Goal: Information Seeking & Learning: Learn about a topic

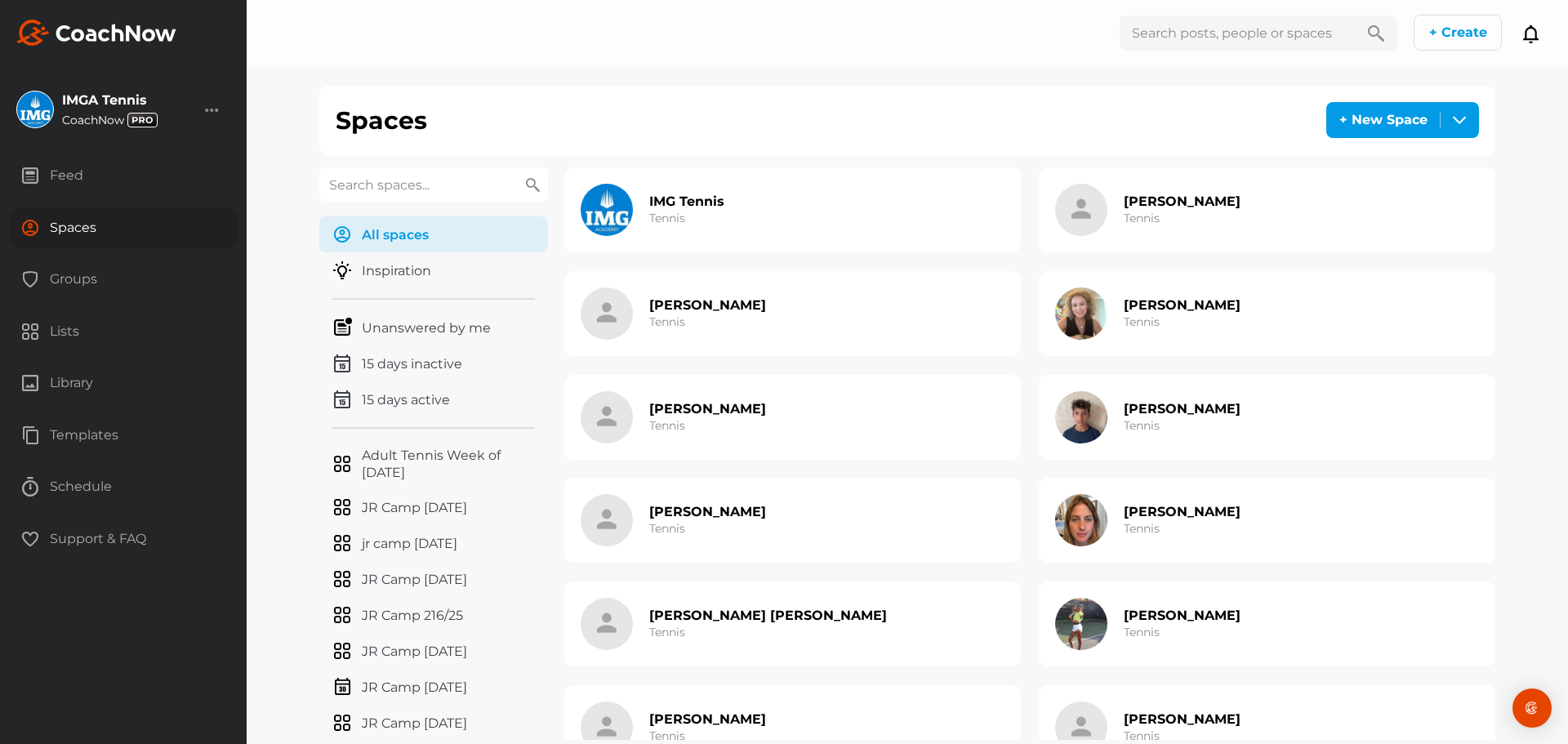
click at [468, 192] on input "text" at bounding box center [434, 184] width 229 height 34
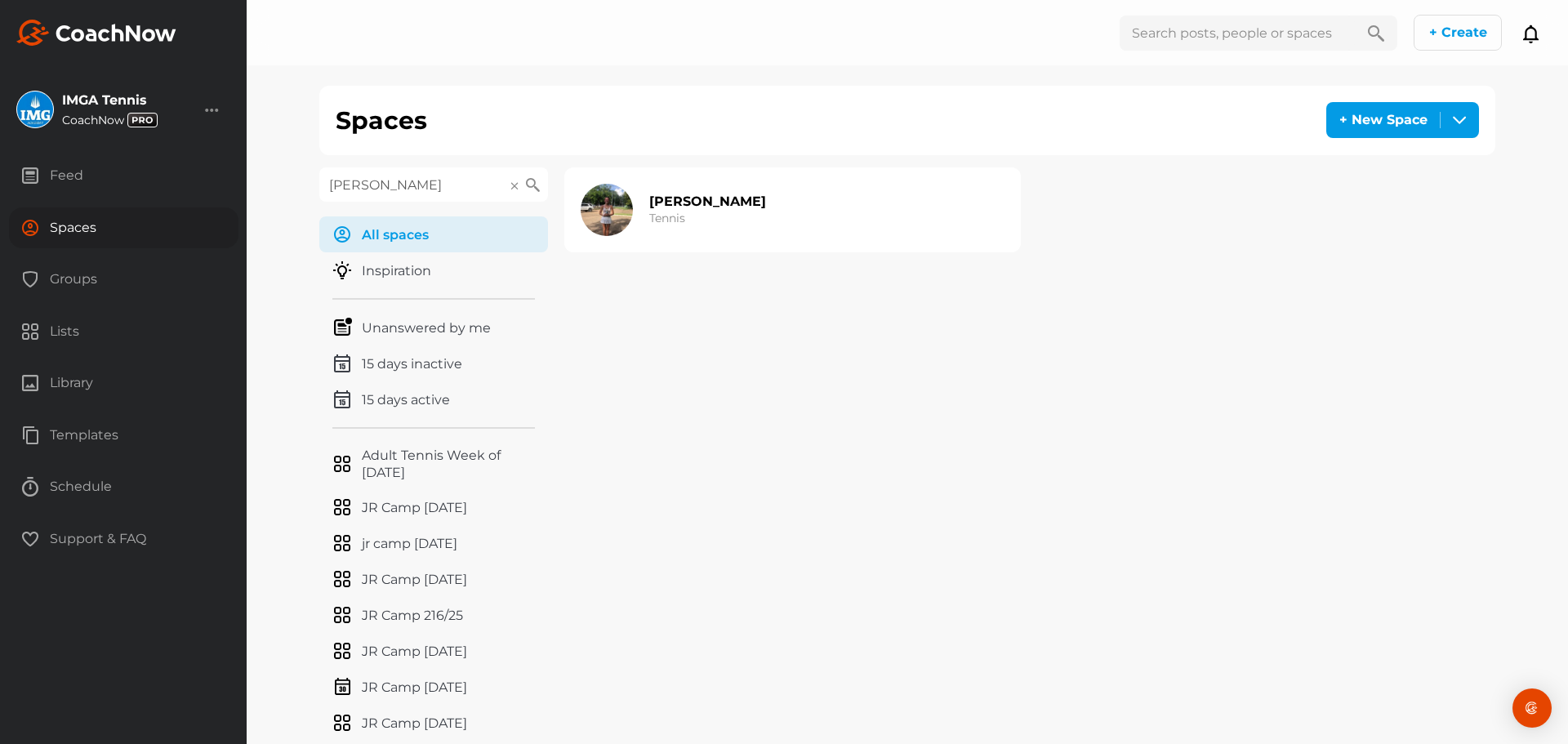
type input "[PERSON_NAME]"
click at [752, 210] on div "[PERSON_NAME] Tennis" at bounding box center [792, 210] width 456 height 85
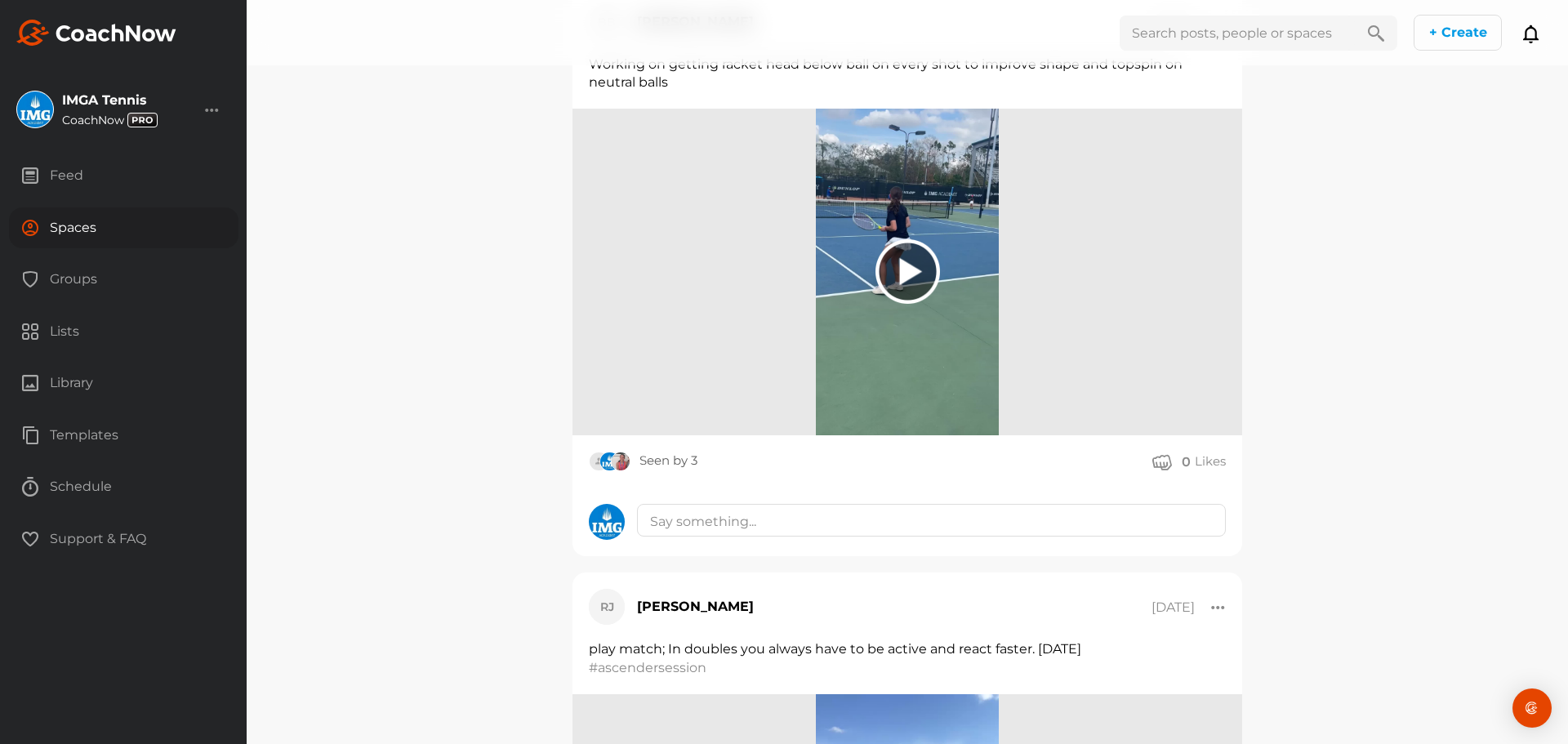
scroll to position [1163, 0]
click at [903, 303] on div at bounding box center [908, 270] width 65 height 65
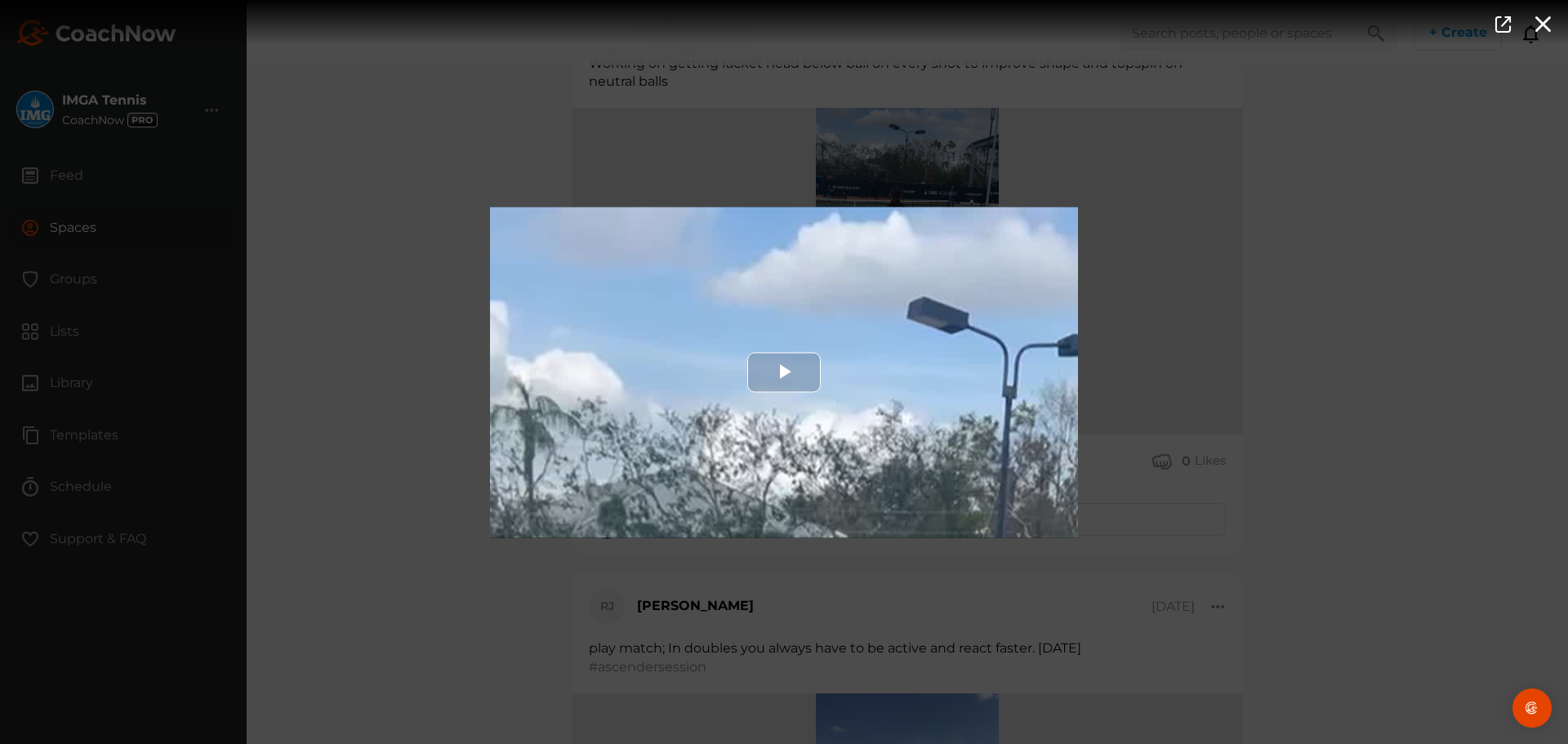
click at [739, 383] on div "Video Player" at bounding box center [784, 372] width 588 height 330
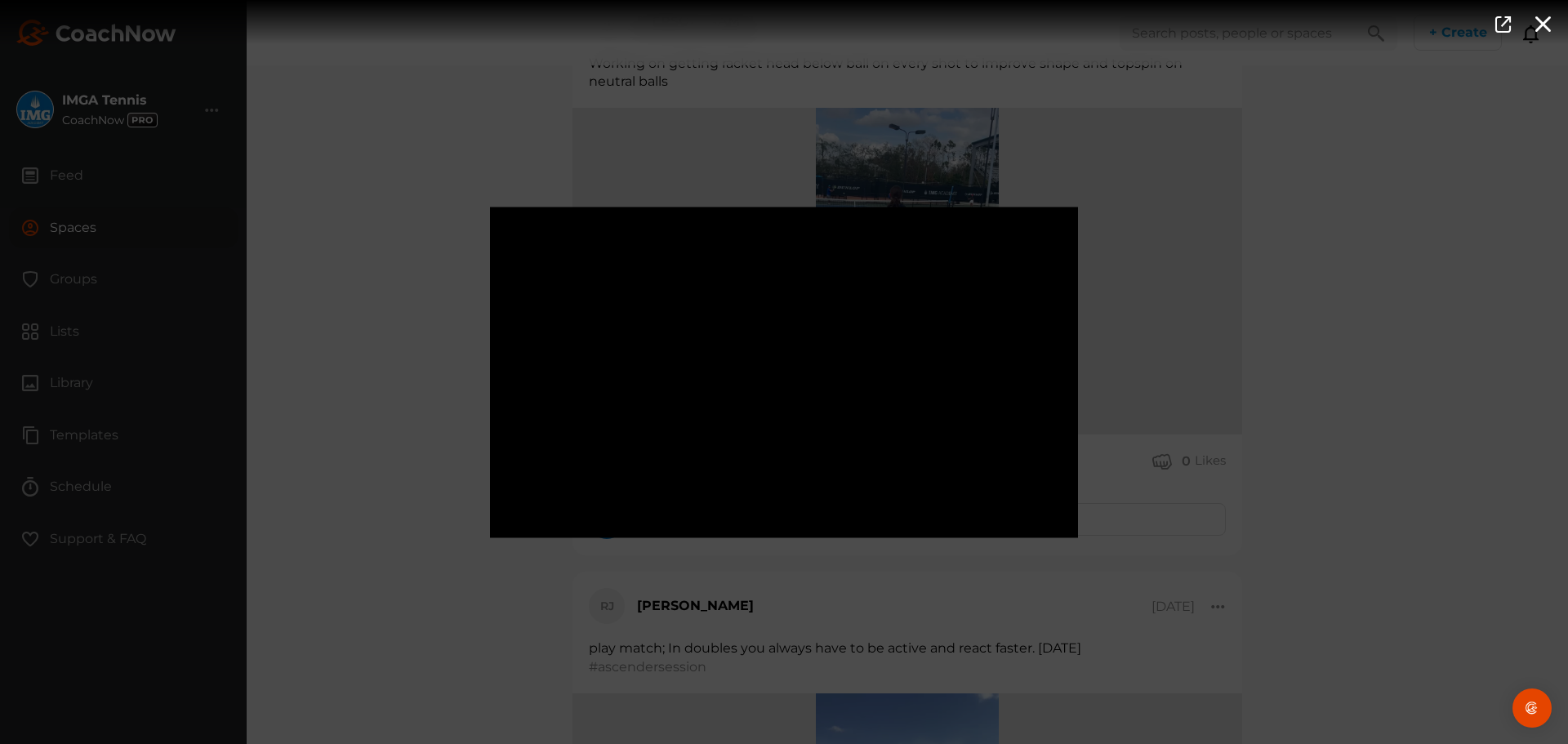
click at [378, 419] on div "Video Player is loading. Play Video Pause Mute Current Time 0:04 / Duration 0:3…" at bounding box center [784, 372] width 1568 height 744
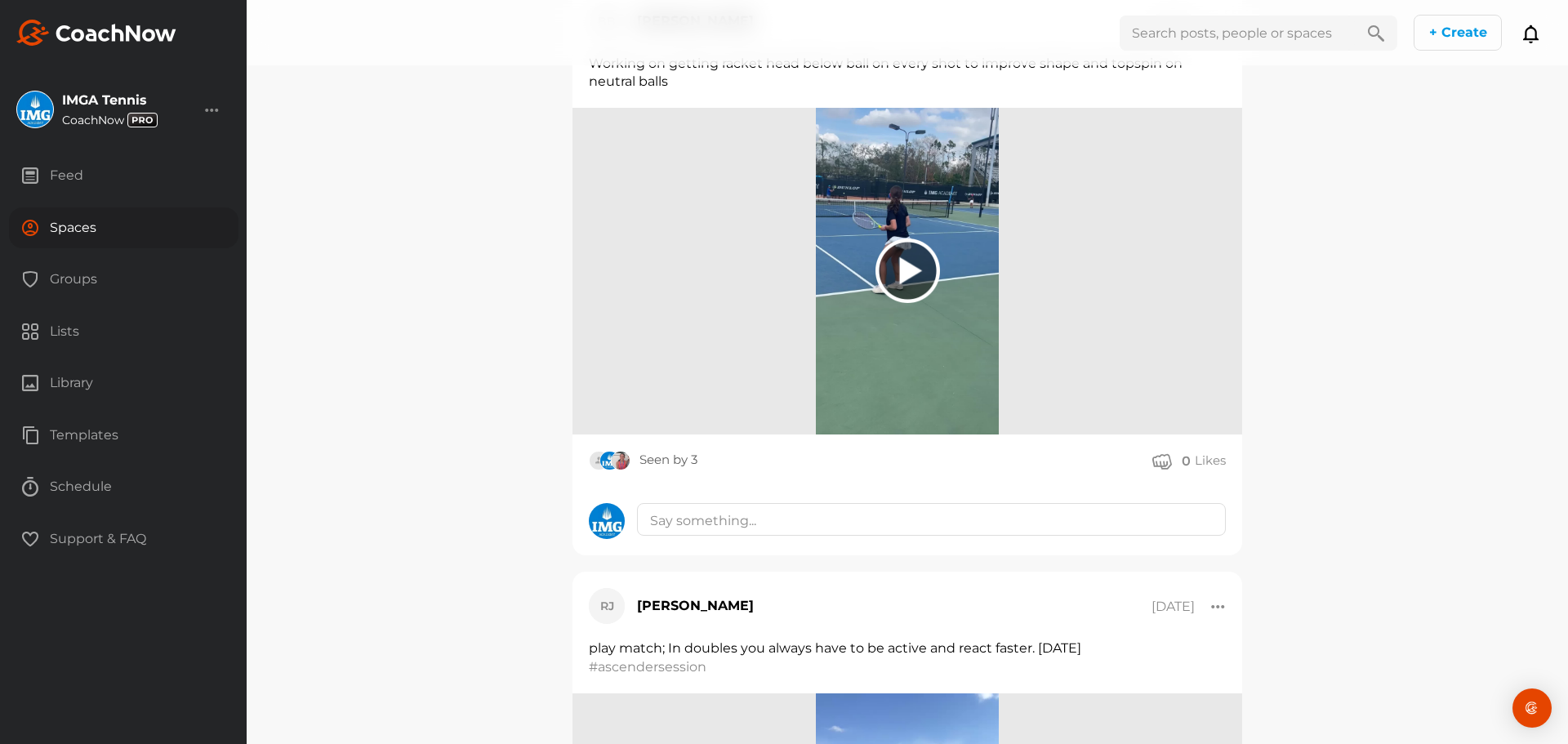
click at [141, 237] on div "Spaces" at bounding box center [124, 228] width 230 height 41
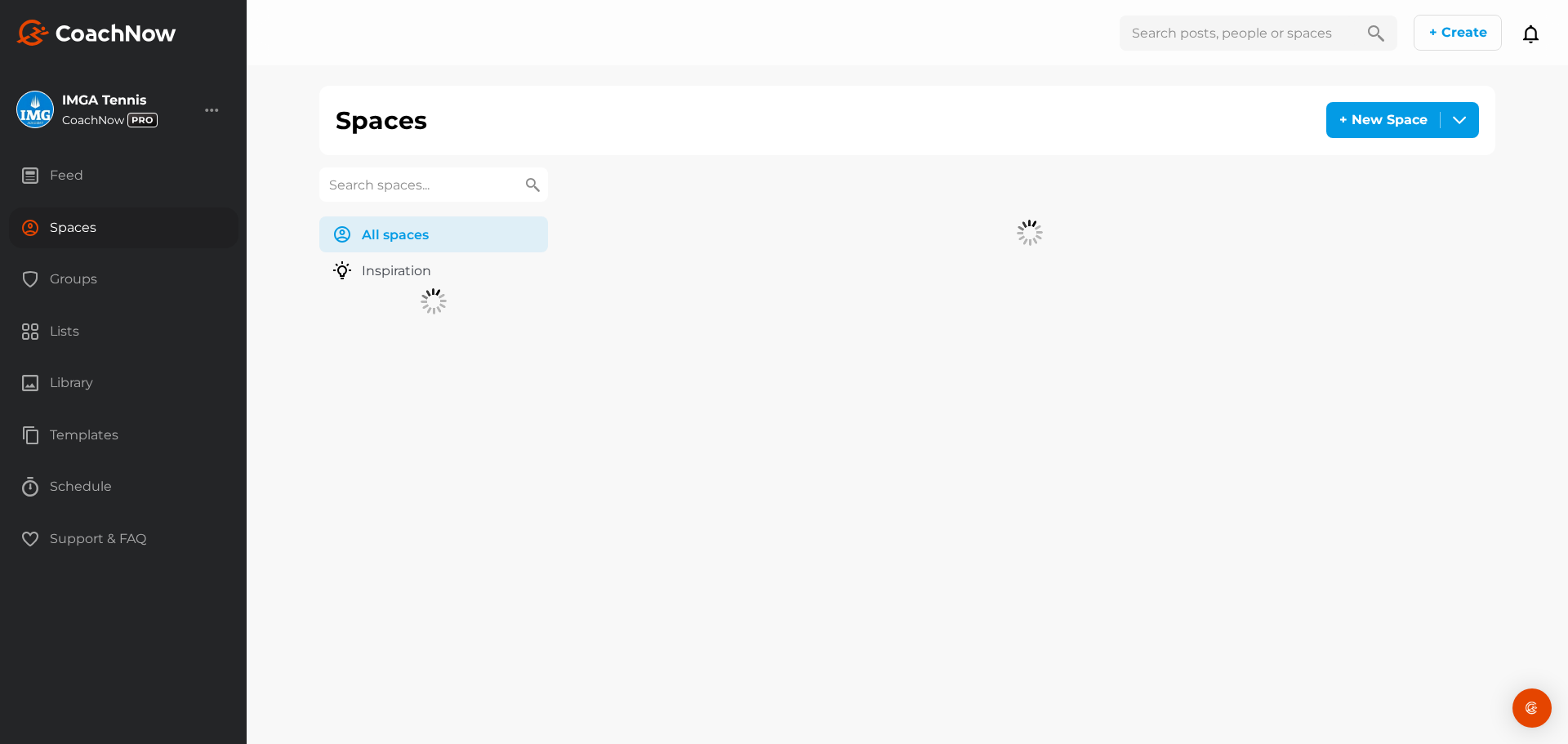
click at [428, 184] on input "text" at bounding box center [434, 184] width 229 height 34
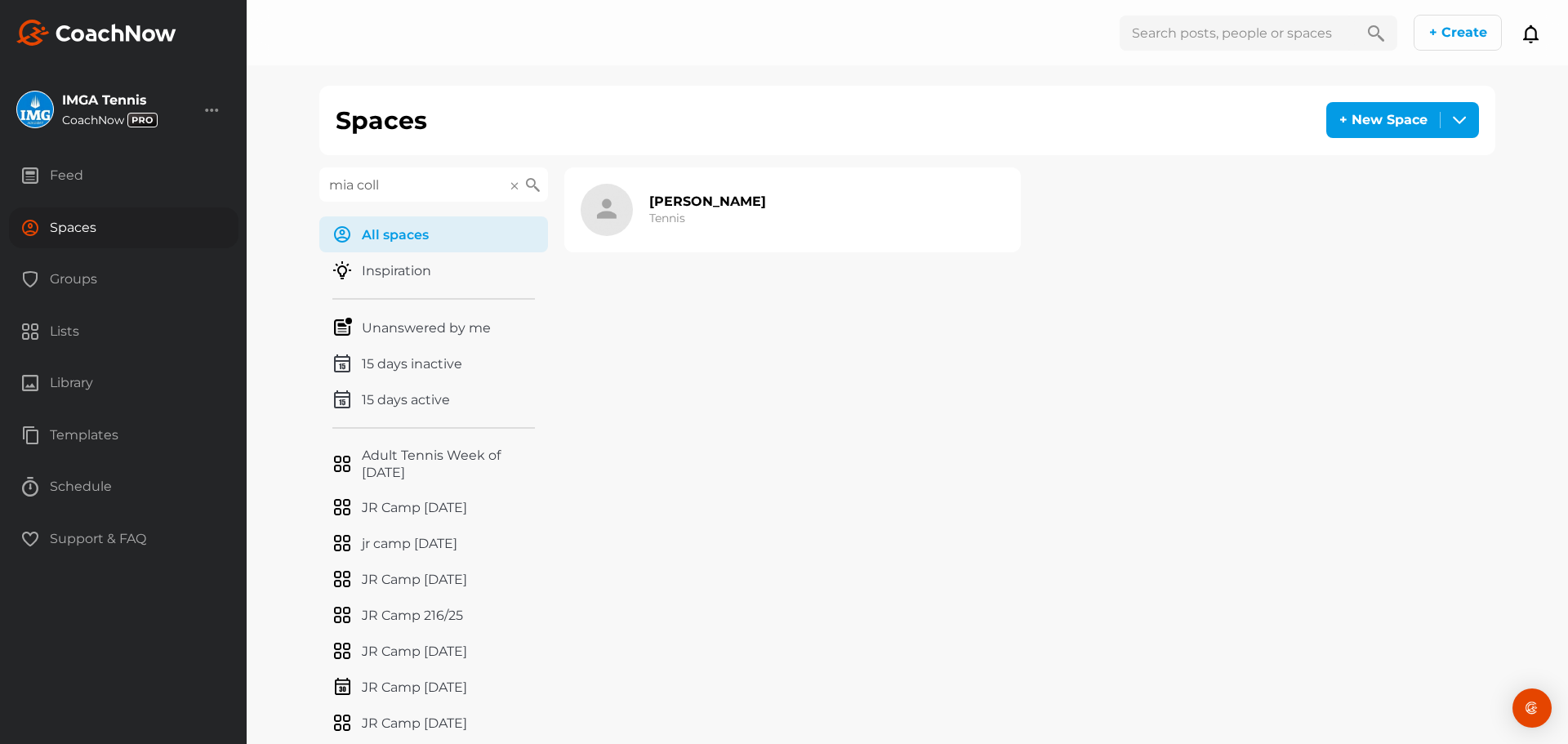
type input "mia coll"
click at [696, 173] on div "[PERSON_NAME] Tennis" at bounding box center [792, 210] width 456 height 85
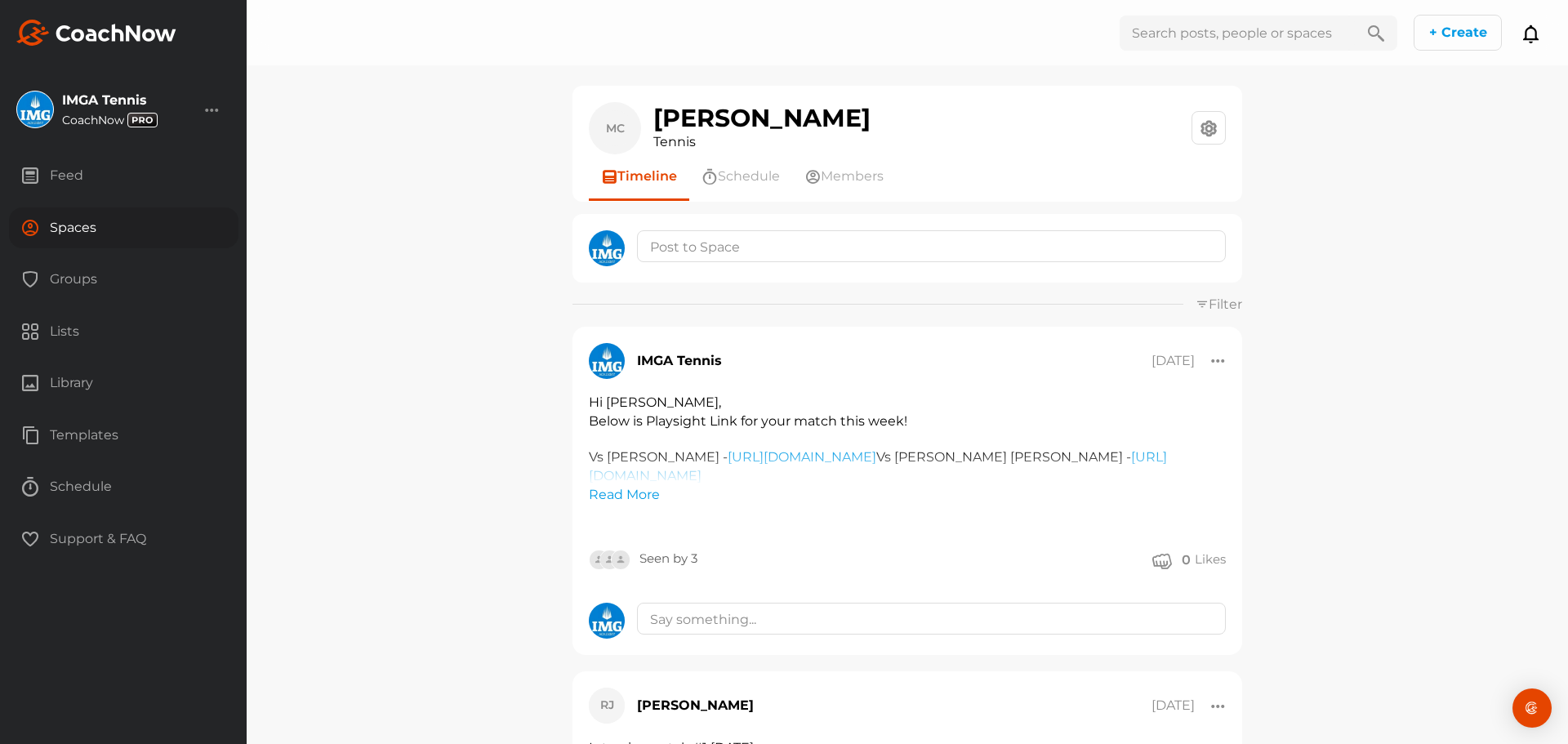
click at [83, 221] on div "Spaces" at bounding box center [124, 228] width 230 height 41
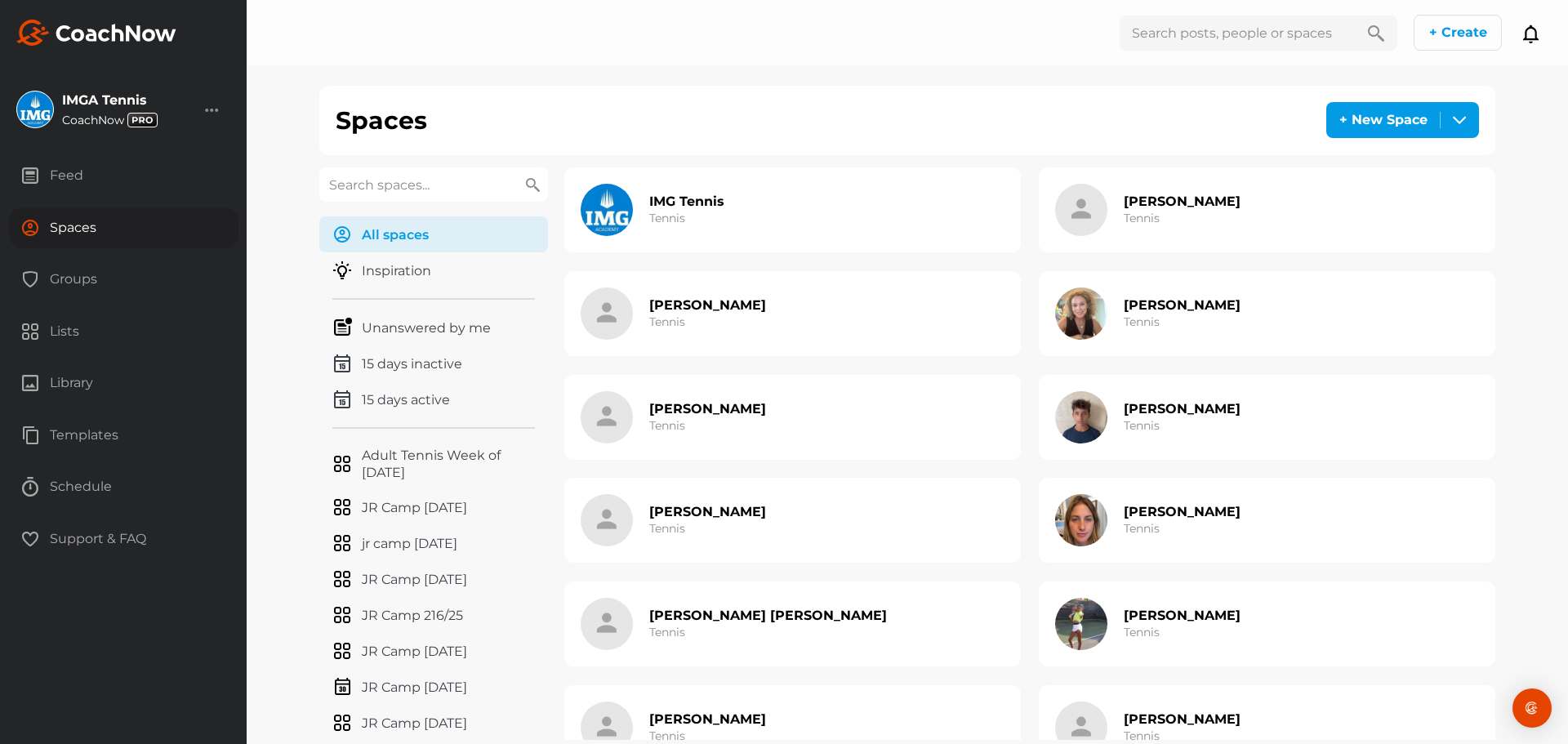
click at [389, 197] on input "text" at bounding box center [434, 184] width 229 height 34
type input "m"
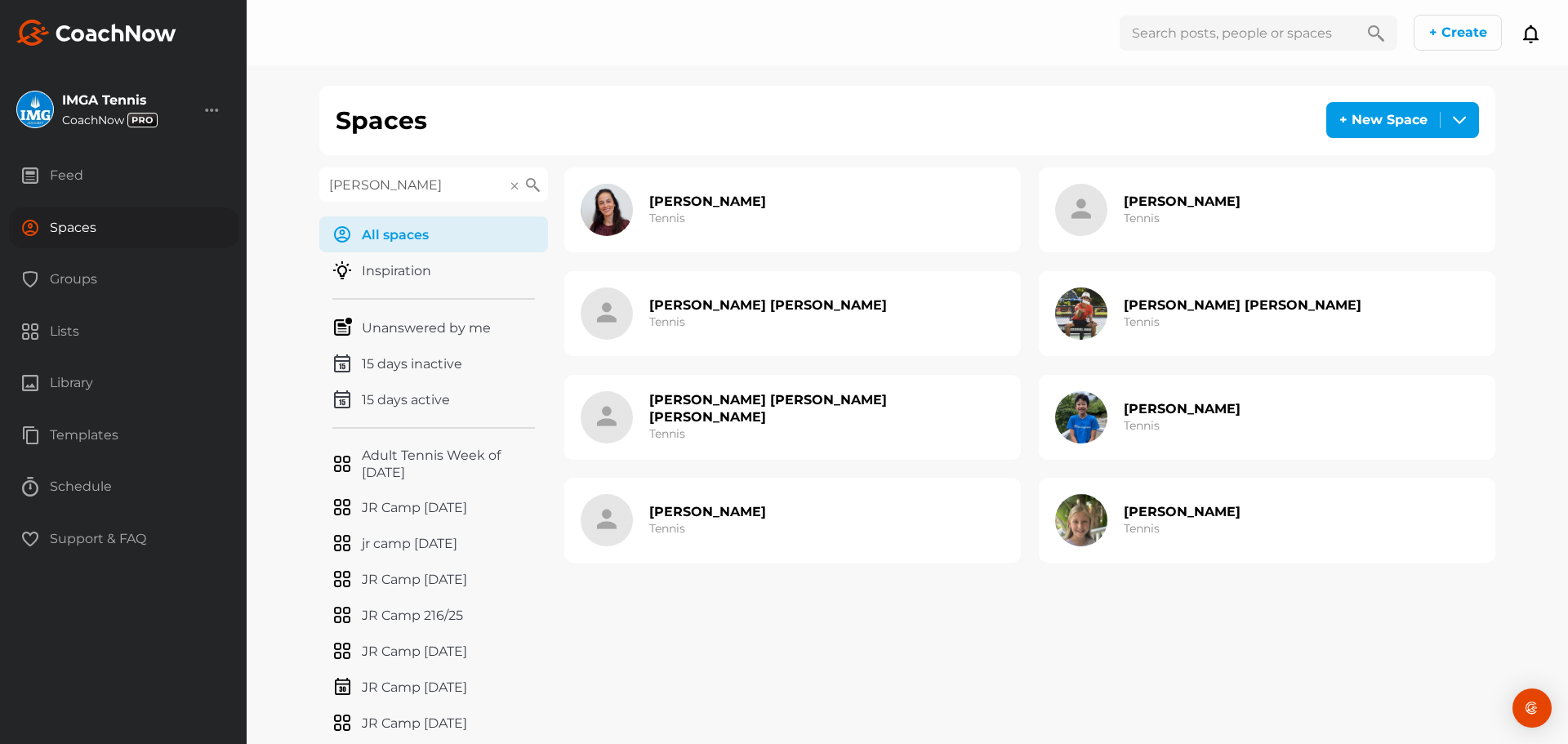
type input "[PERSON_NAME]"
click at [837, 424] on div "[PERSON_NAME] [PERSON_NAME] [PERSON_NAME] Tennis" at bounding box center [792, 417] width 456 height 85
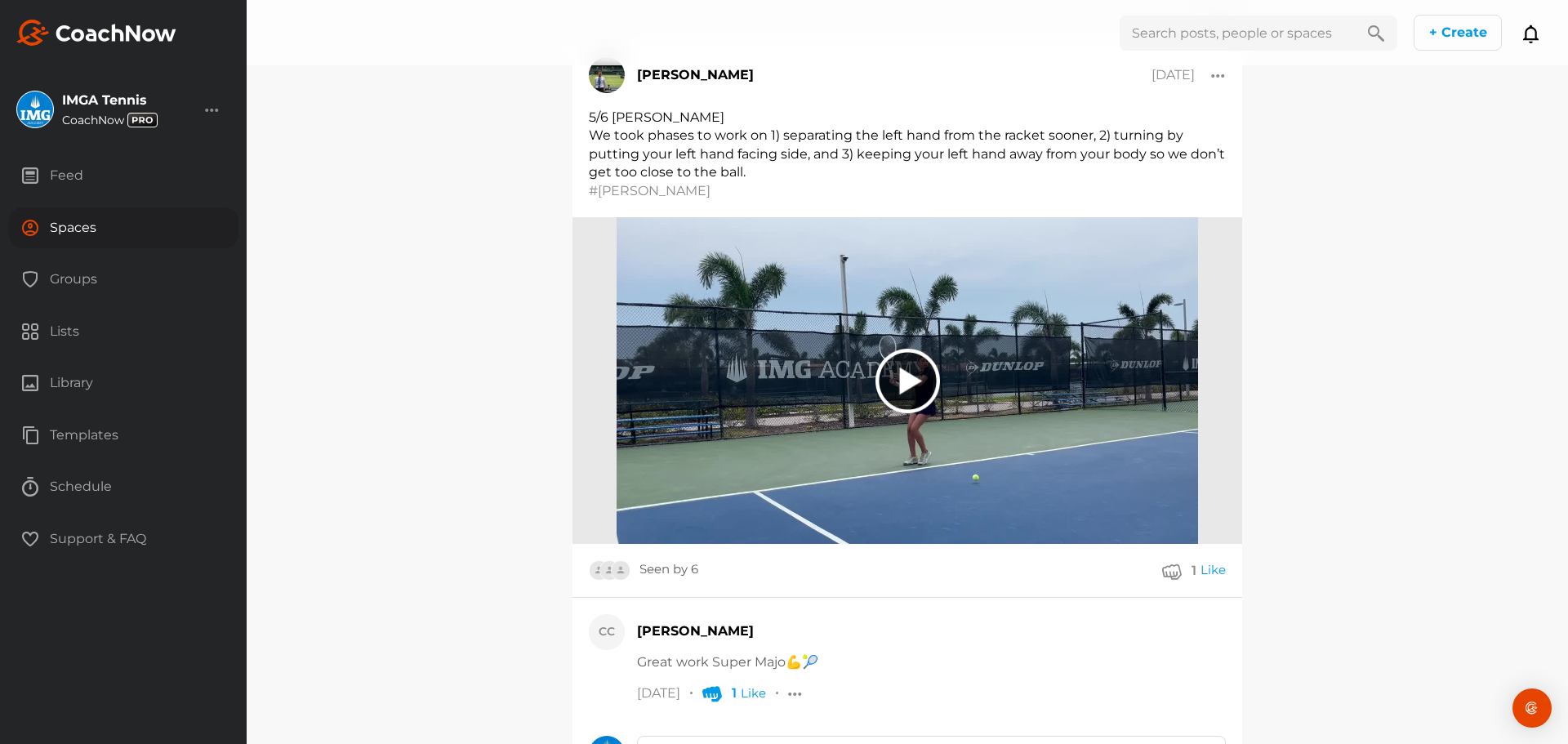
scroll to position [308, 0]
click at [924, 365] on div at bounding box center [908, 380] width 65 height 65
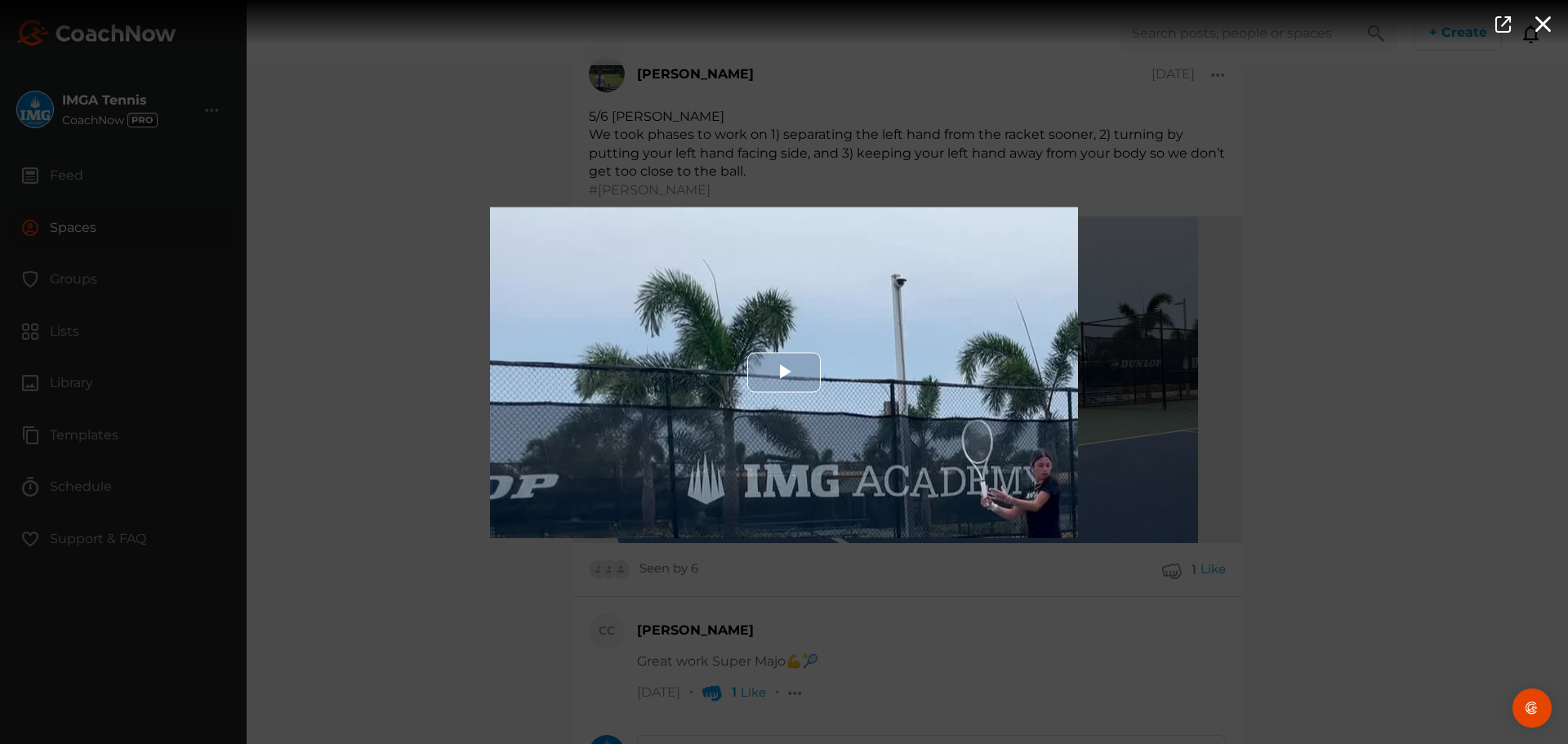
click at [712, 400] on div "Video Player" at bounding box center [784, 372] width 588 height 330
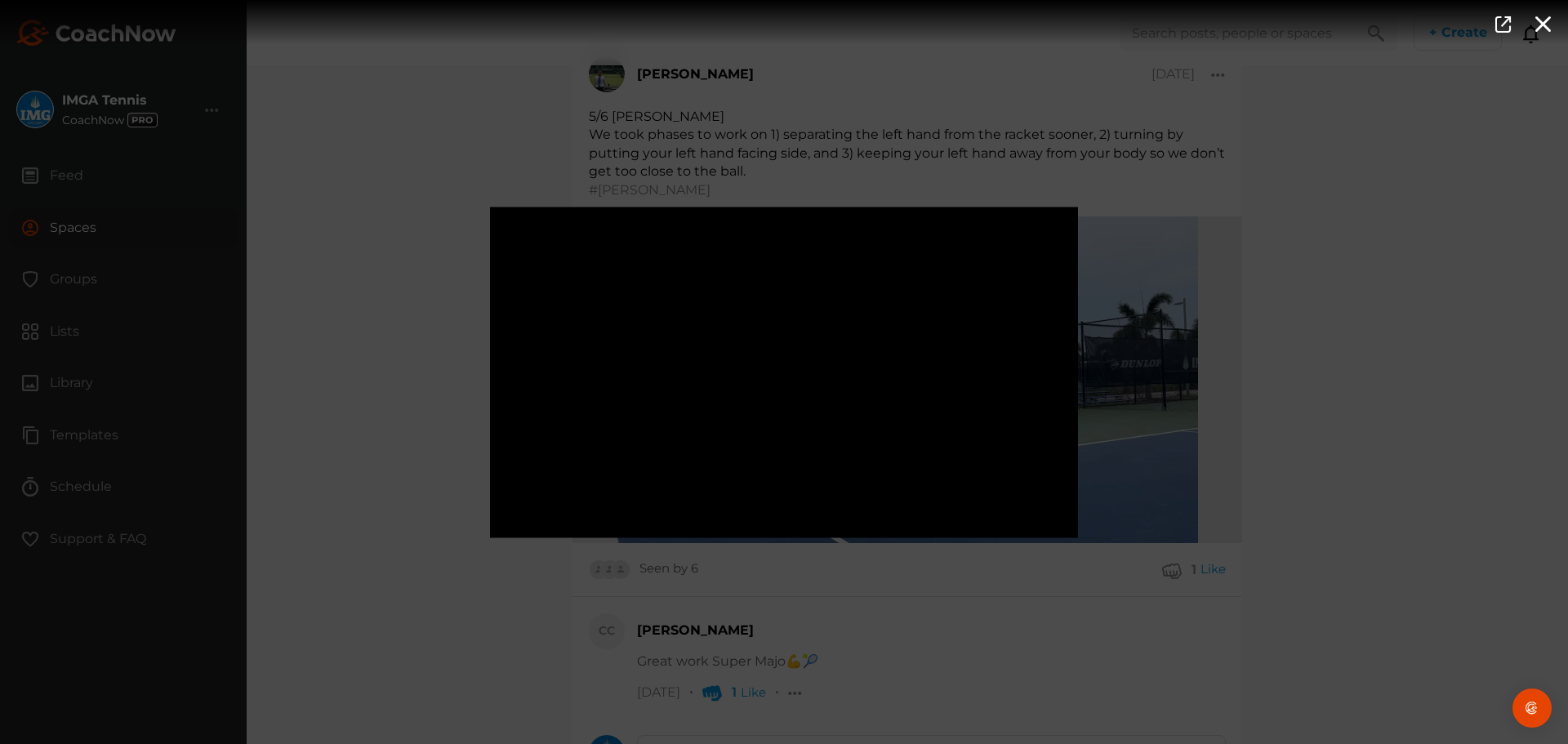
click at [404, 390] on div "Video Player is loading. Play Video Pause Mute Current Time 0:02 / Duration 2:2…" at bounding box center [784, 372] width 1568 height 744
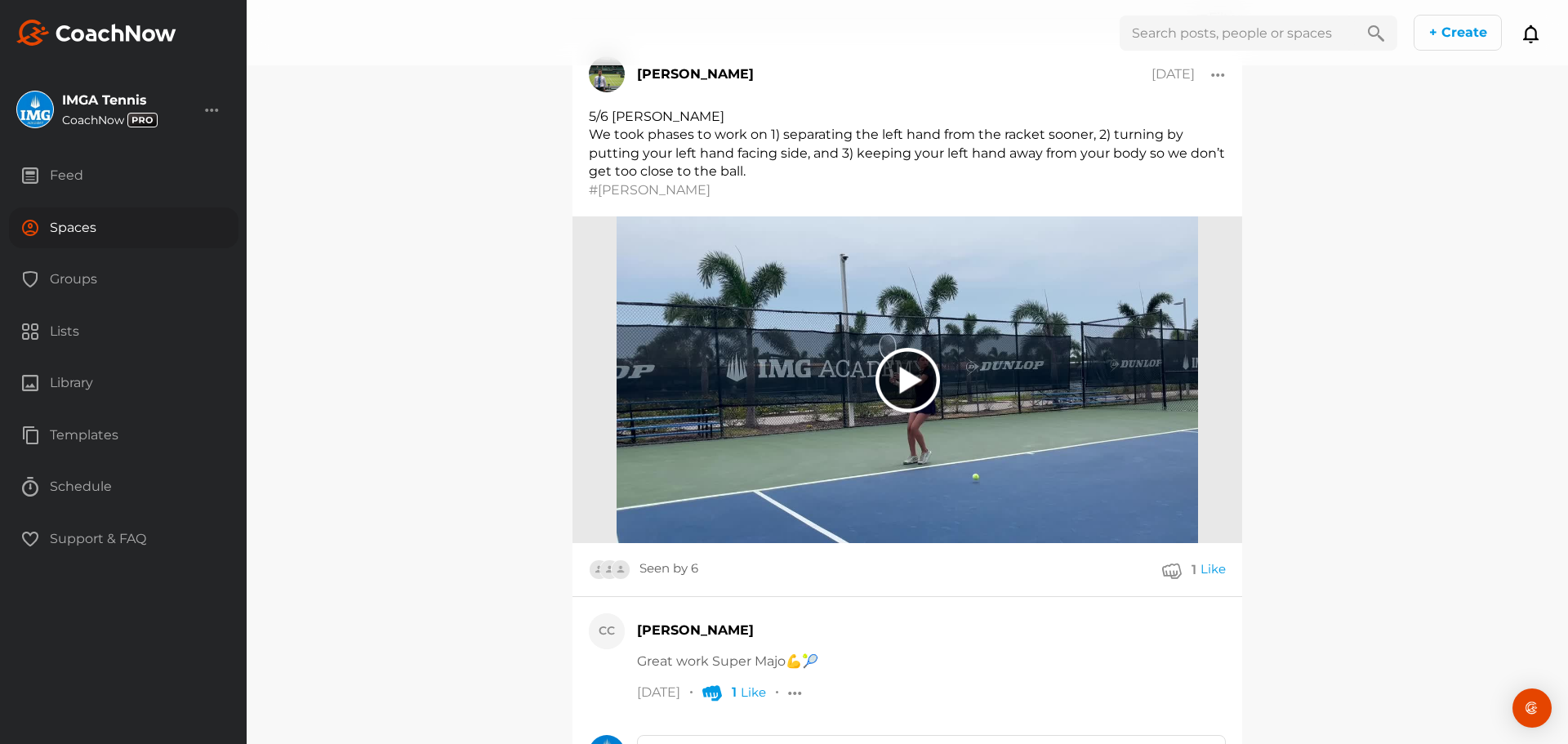
click at [159, 221] on div "Spaces" at bounding box center [124, 228] width 230 height 41
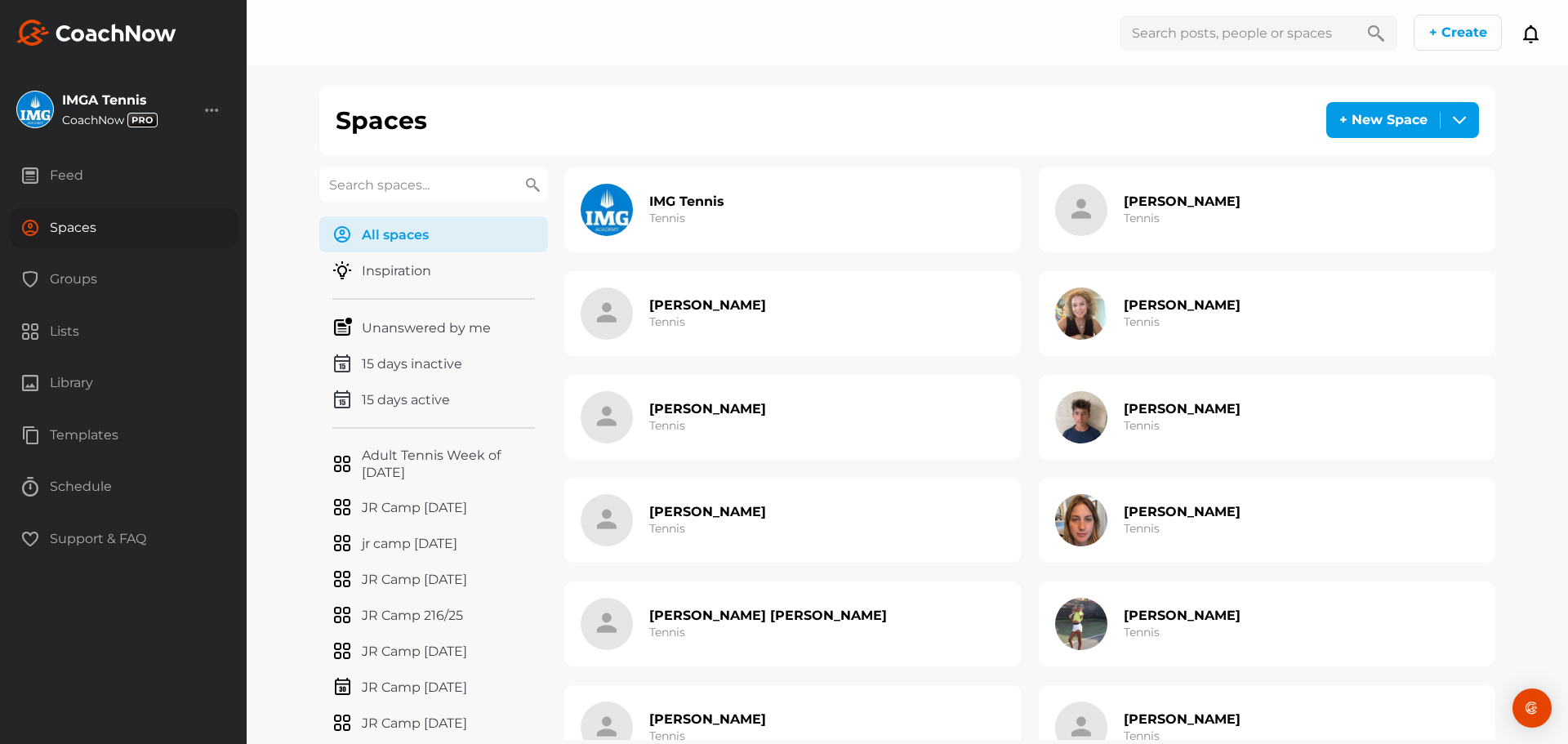
click at [397, 180] on input "text" at bounding box center [434, 184] width 229 height 34
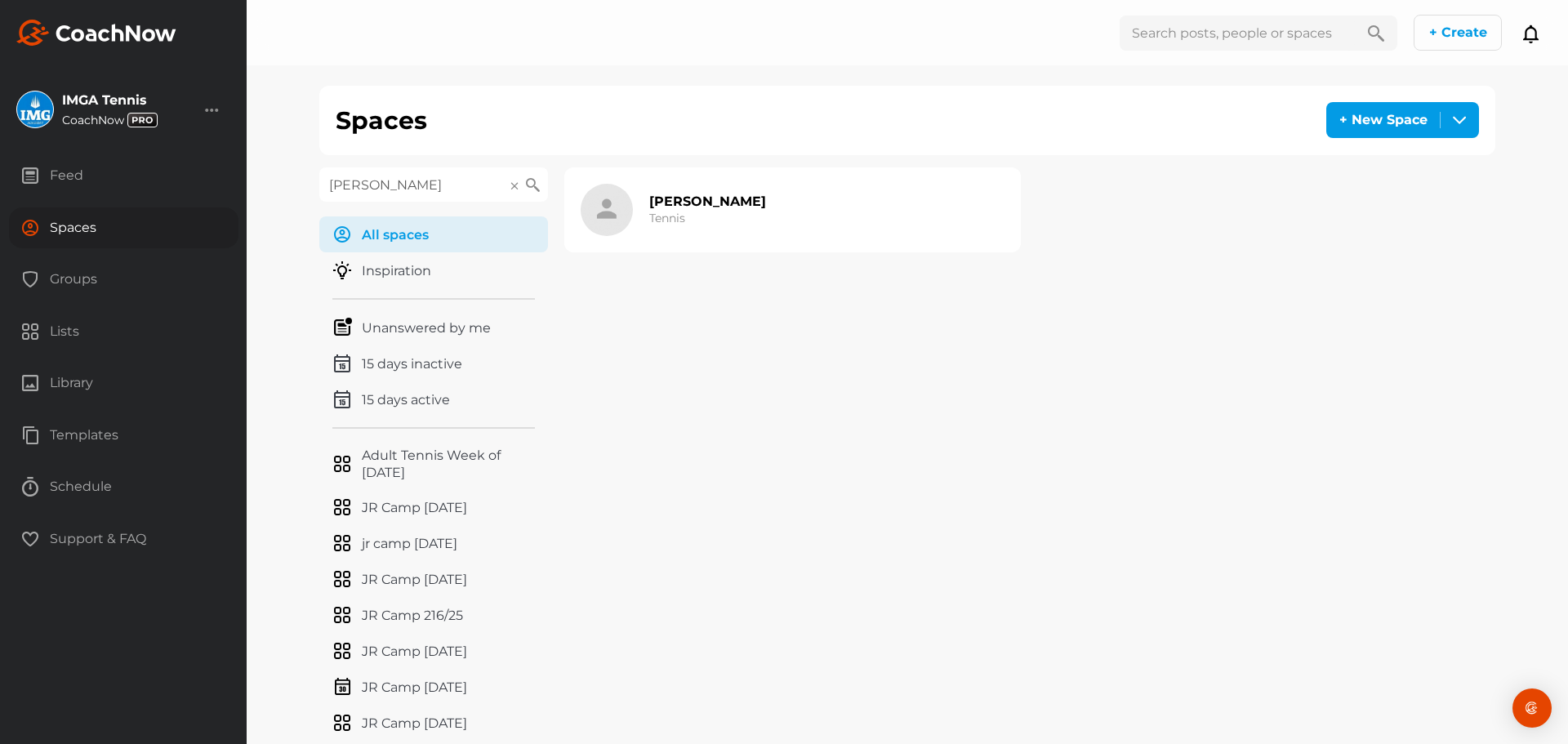
type input "[PERSON_NAME]"
click at [735, 215] on div "[PERSON_NAME] Tennis" at bounding box center [707, 210] width 116 height 53
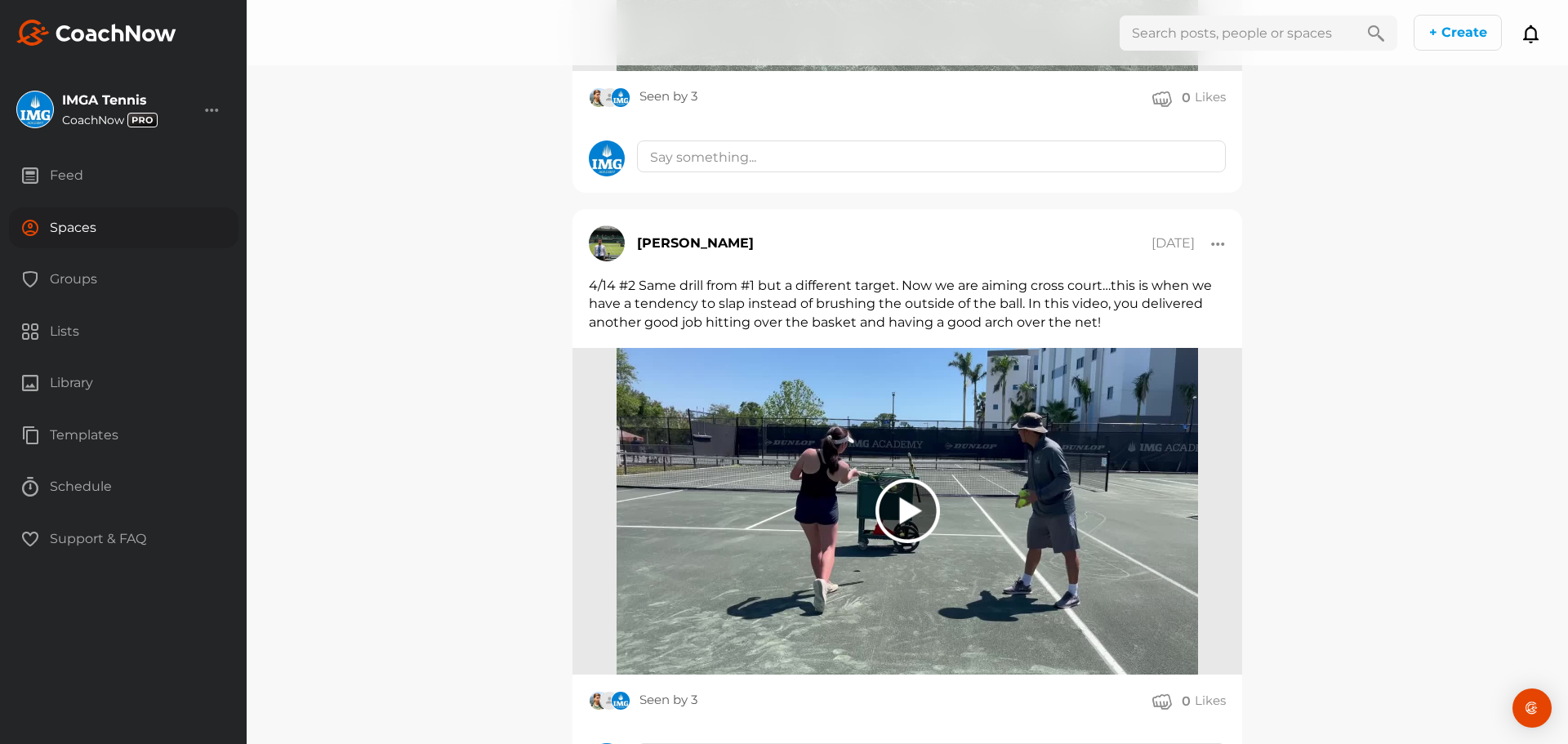
scroll to position [724, 0]
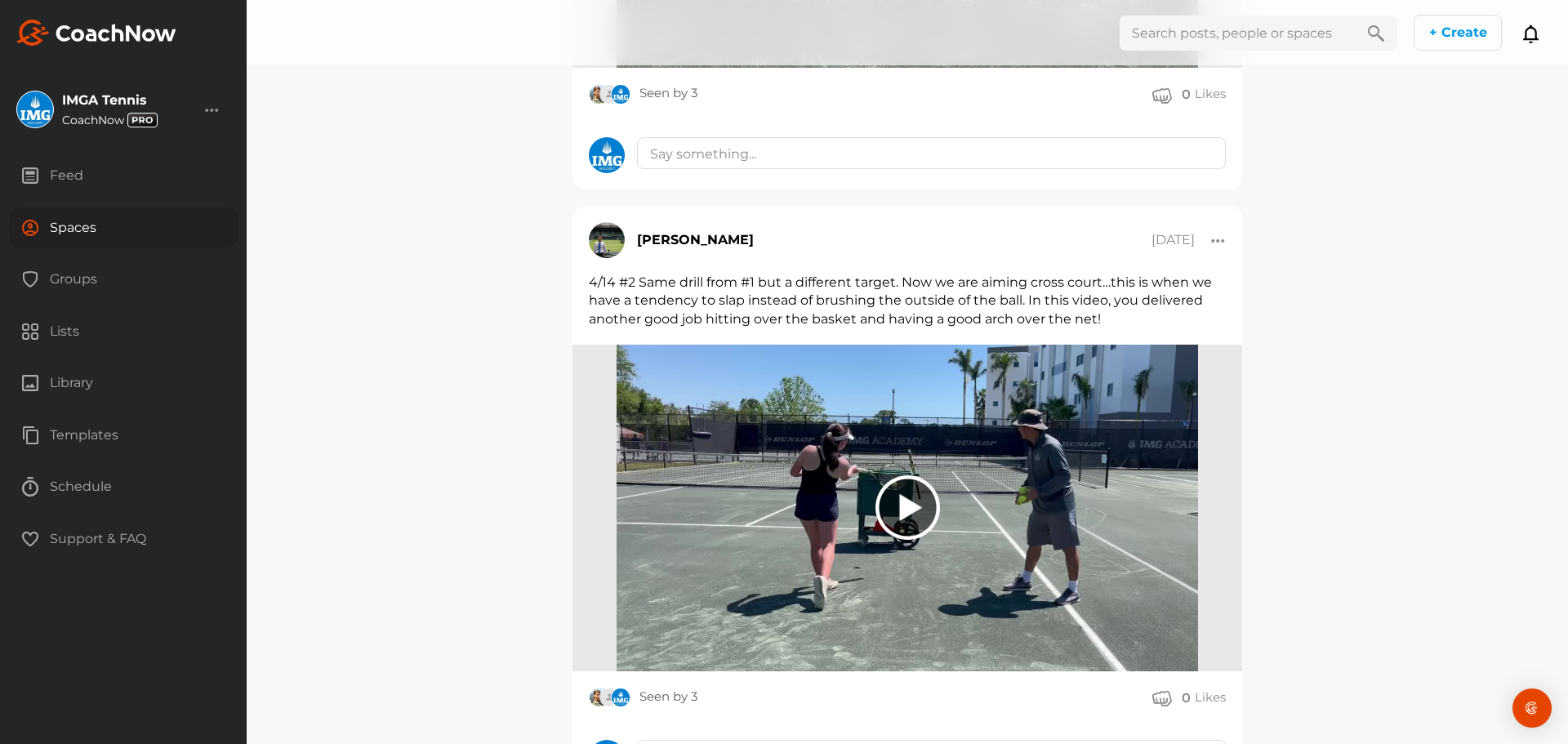
click at [899, 524] on div at bounding box center [908, 508] width 65 height 65
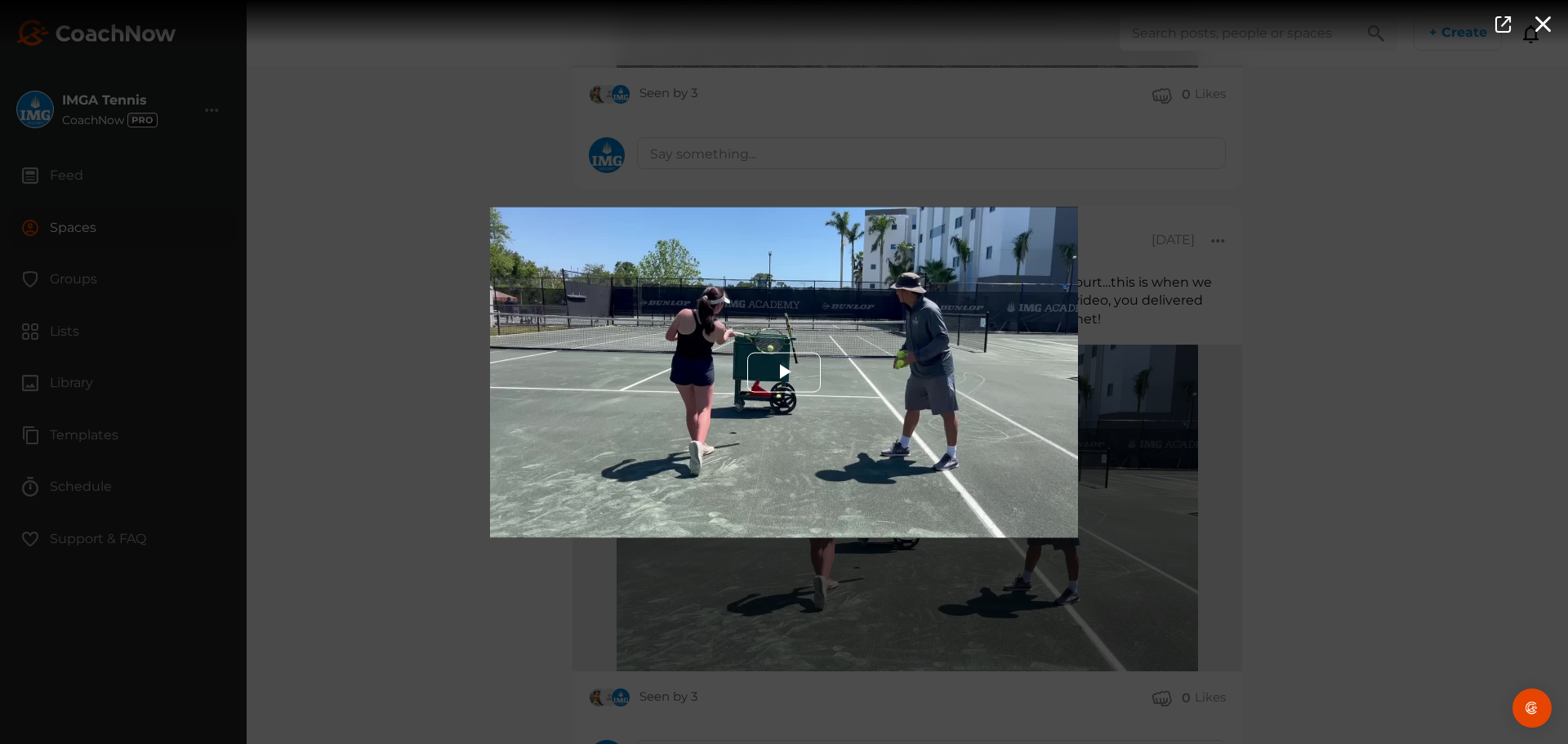
click at [784, 372] on span "Video Player" at bounding box center [784, 372] width 0 height 0
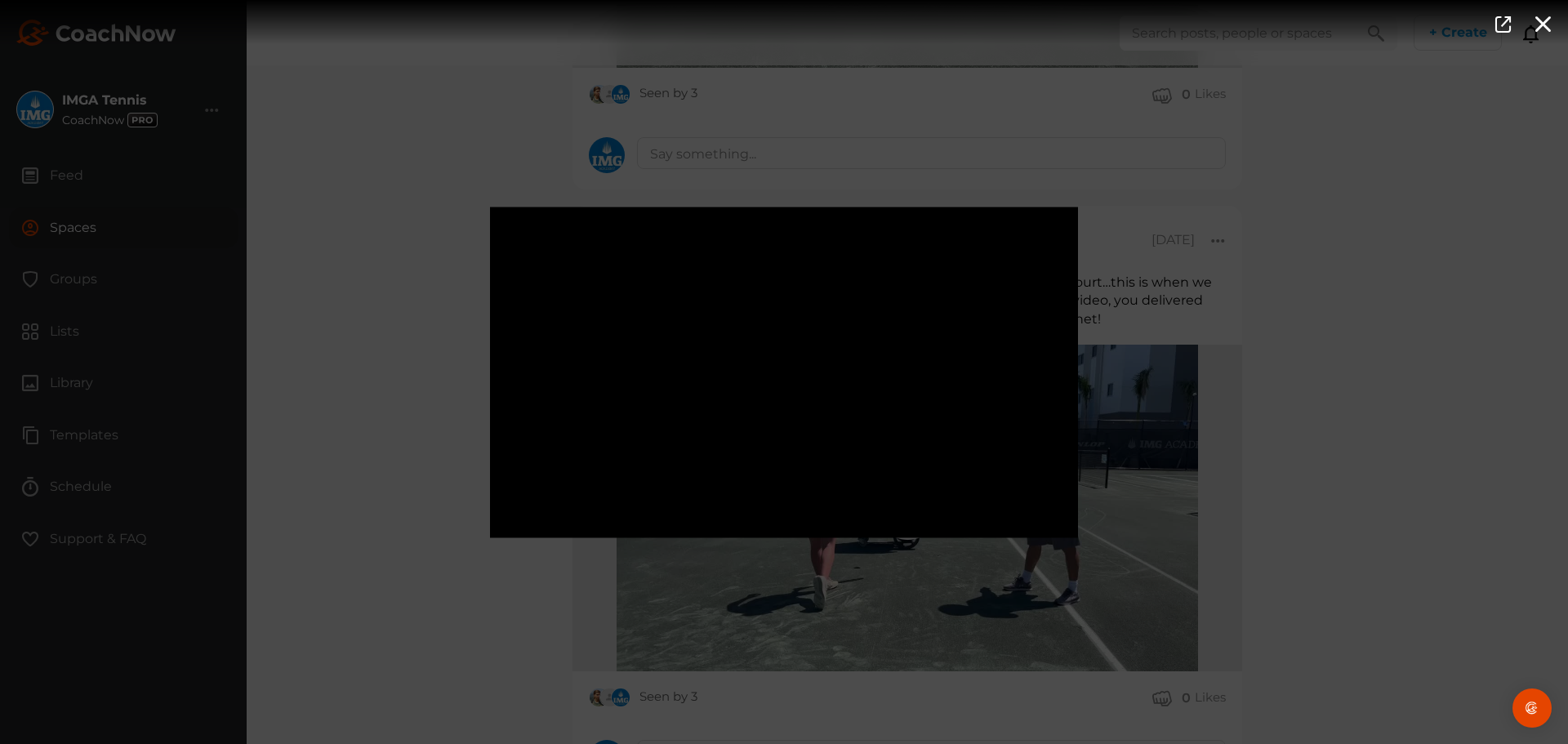
click at [384, 480] on div "Video Player is loading. Play Video Pause Mute Current Time 0:03 / Duration 0:5…" at bounding box center [784, 372] width 1568 height 744
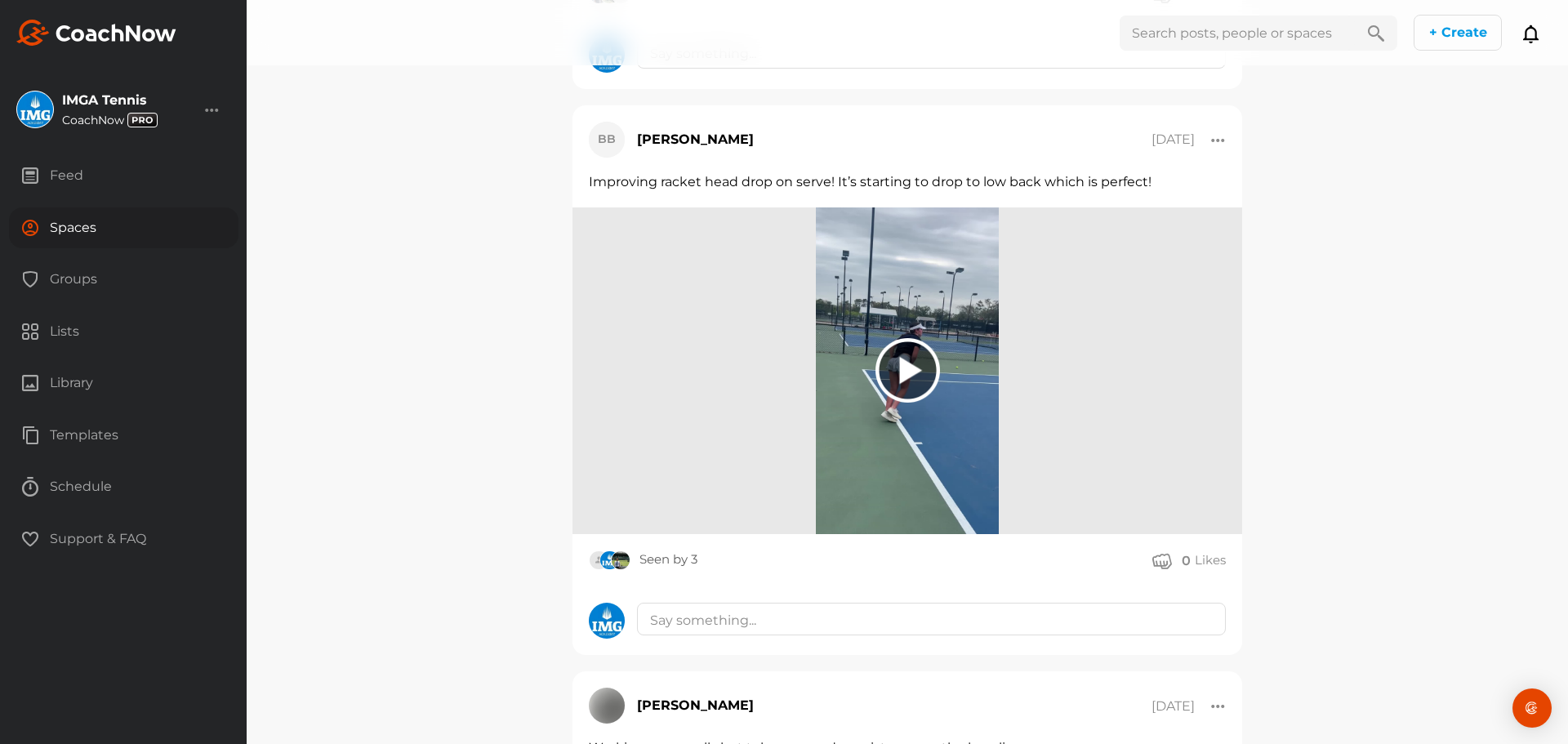
scroll to position [2401, 0]
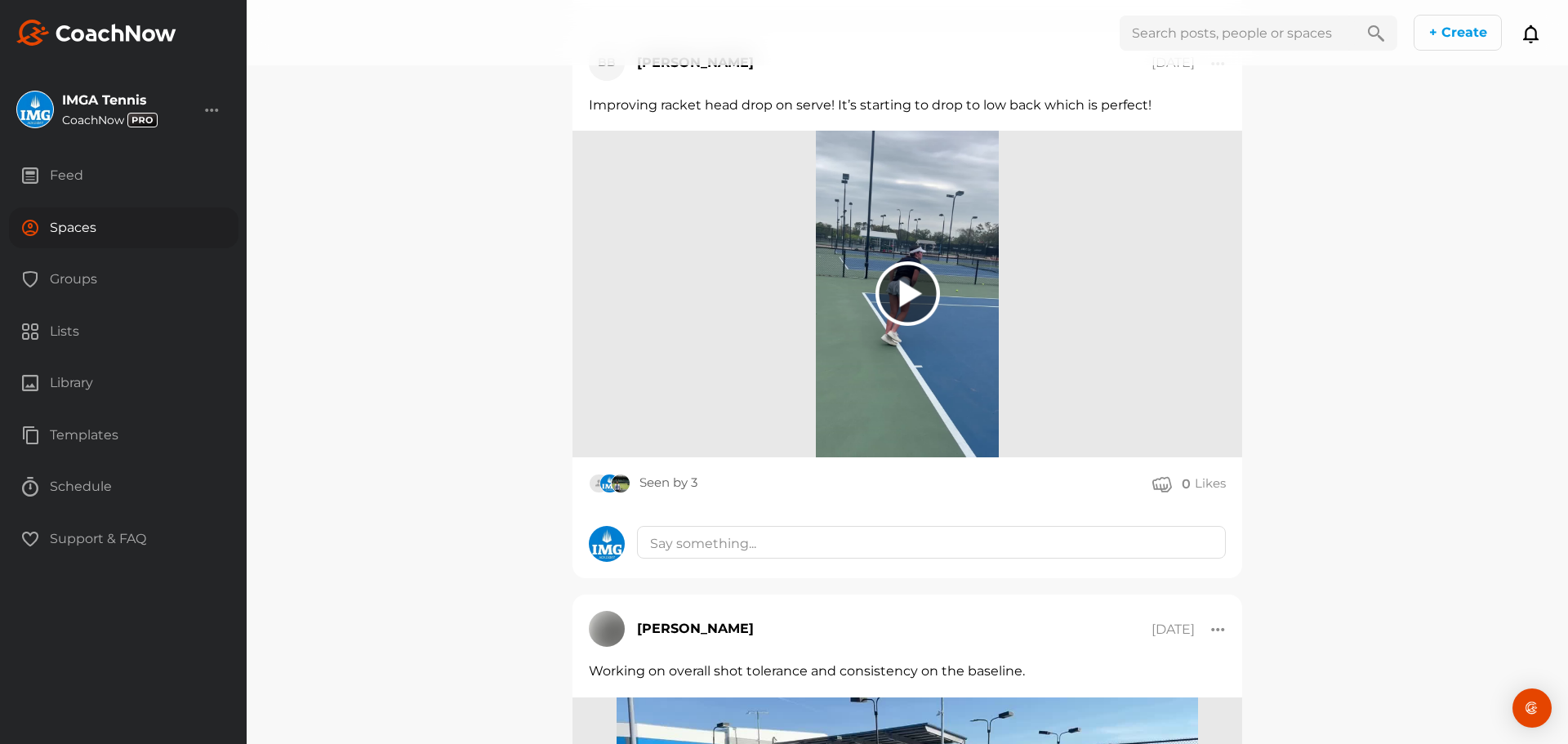
click at [881, 326] on div at bounding box center [908, 294] width 65 height 65
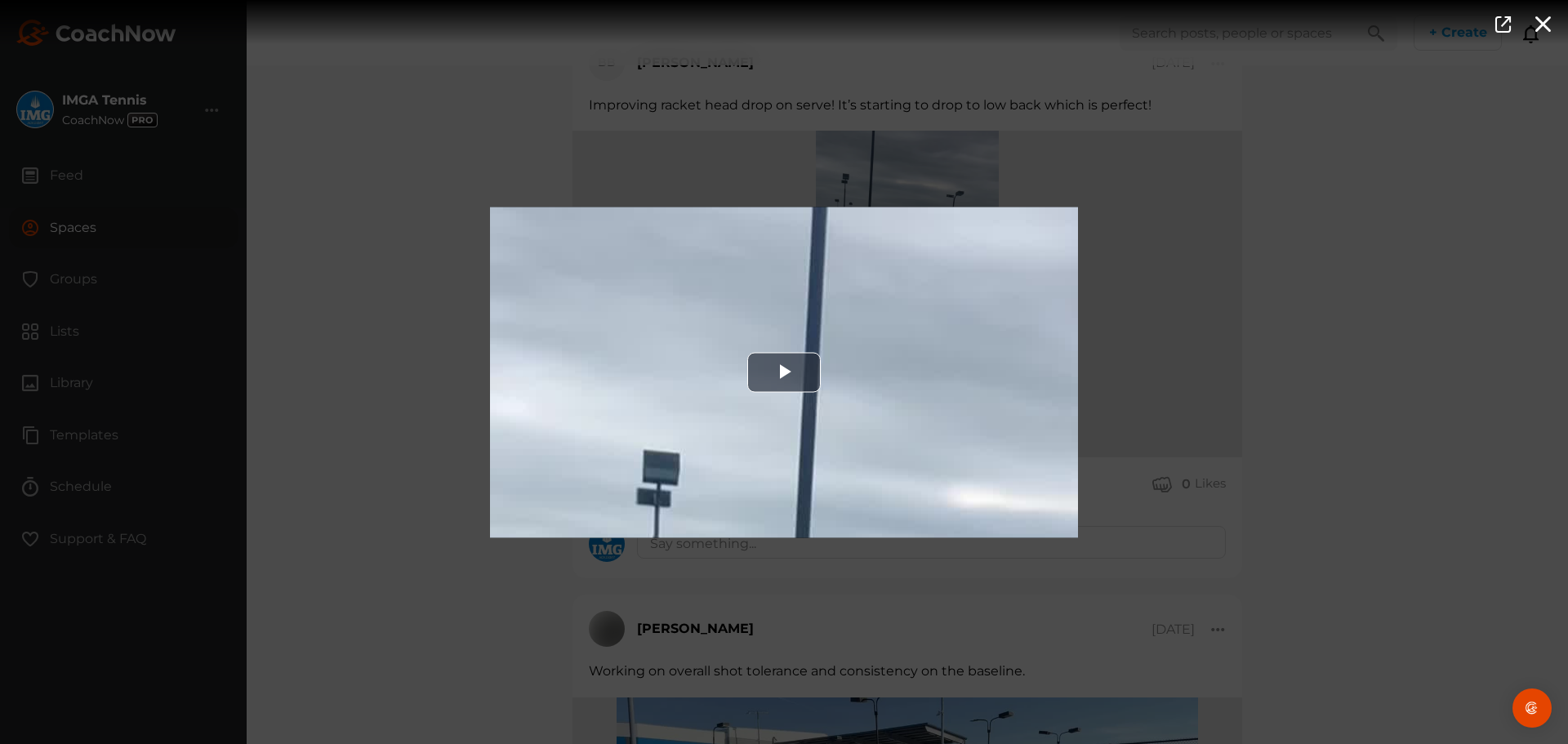
click at [881, 358] on div "Video Player" at bounding box center [784, 372] width 588 height 330
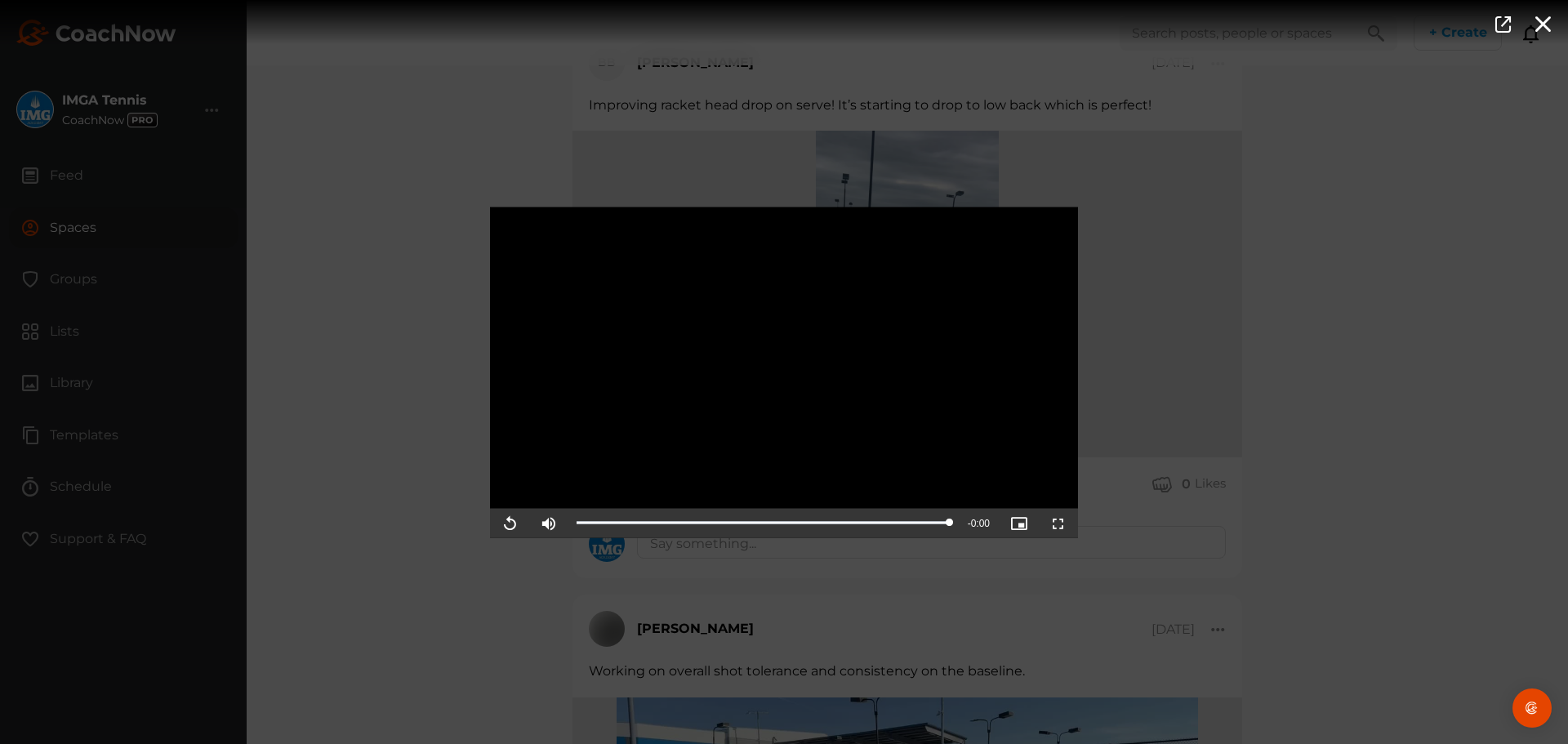
click at [435, 420] on div "Video Player is loading. Play Video Replay Mute Current Time 0:02 / Duration 0:…" at bounding box center [784, 372] width 1568 height 744
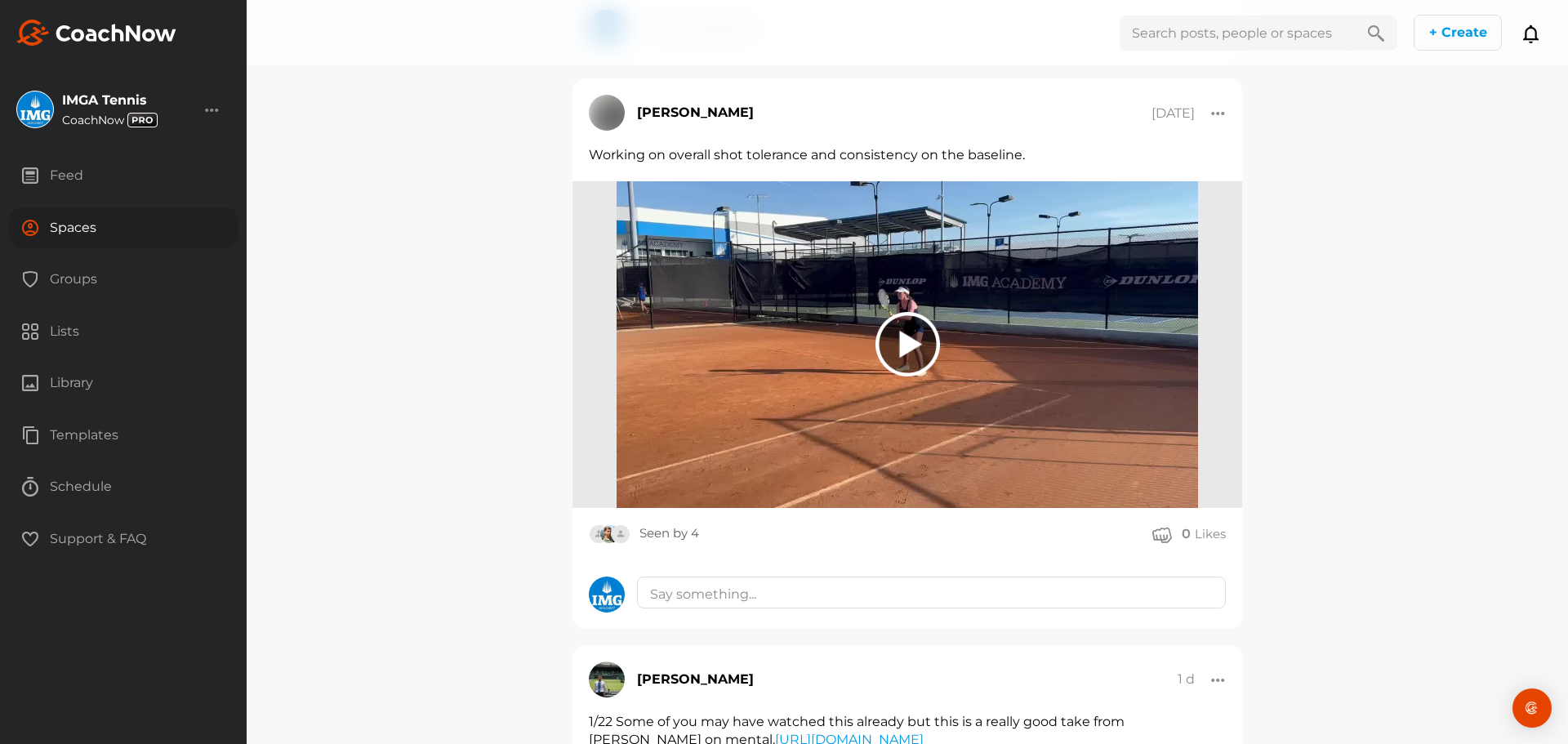
scroll to position [2918, 0]
click at [911, 376] on div at bounding box center [908, 343] width 65 height 65
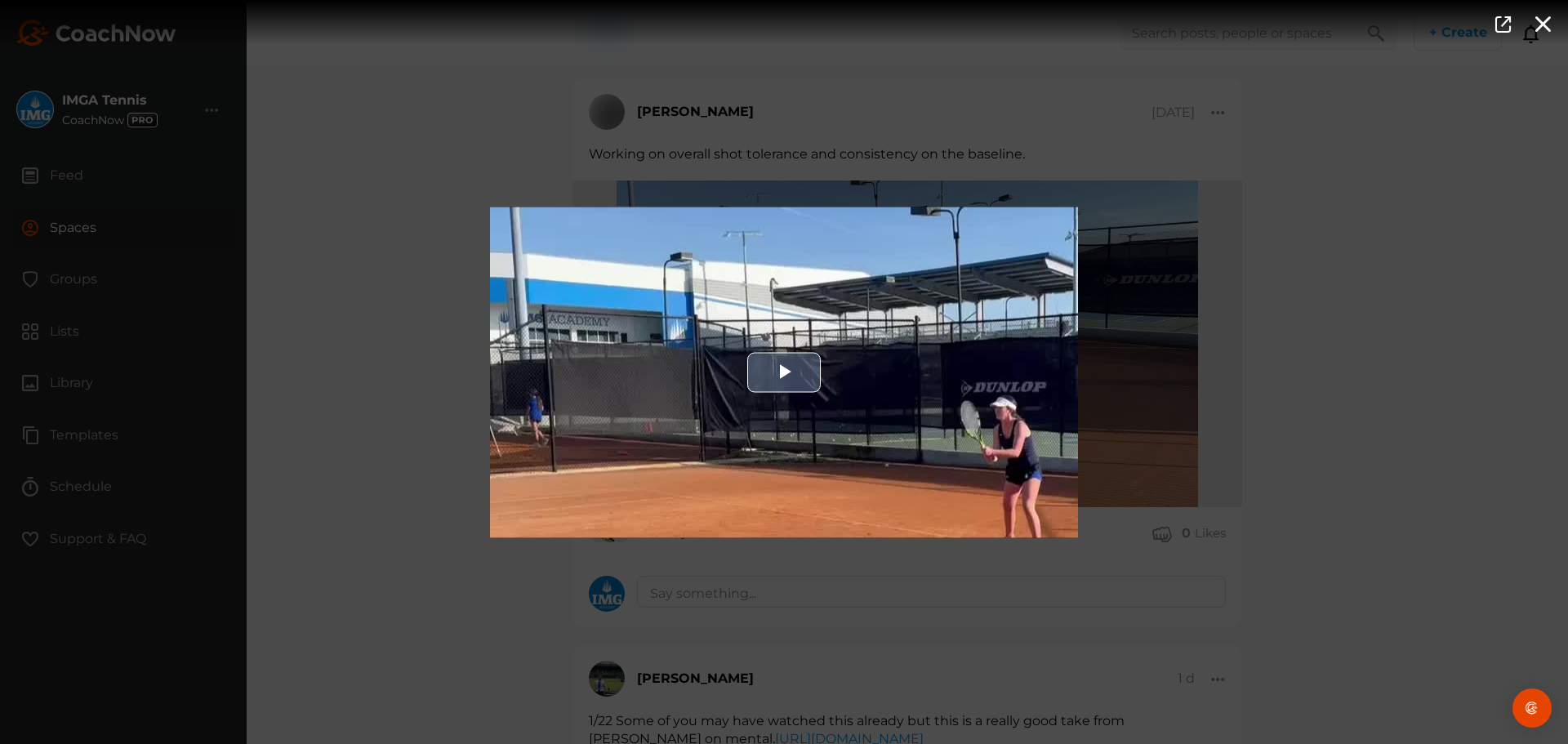
click at [838, 386] on div "Video Player" at bounding box center [784, 372] width 588 height 330
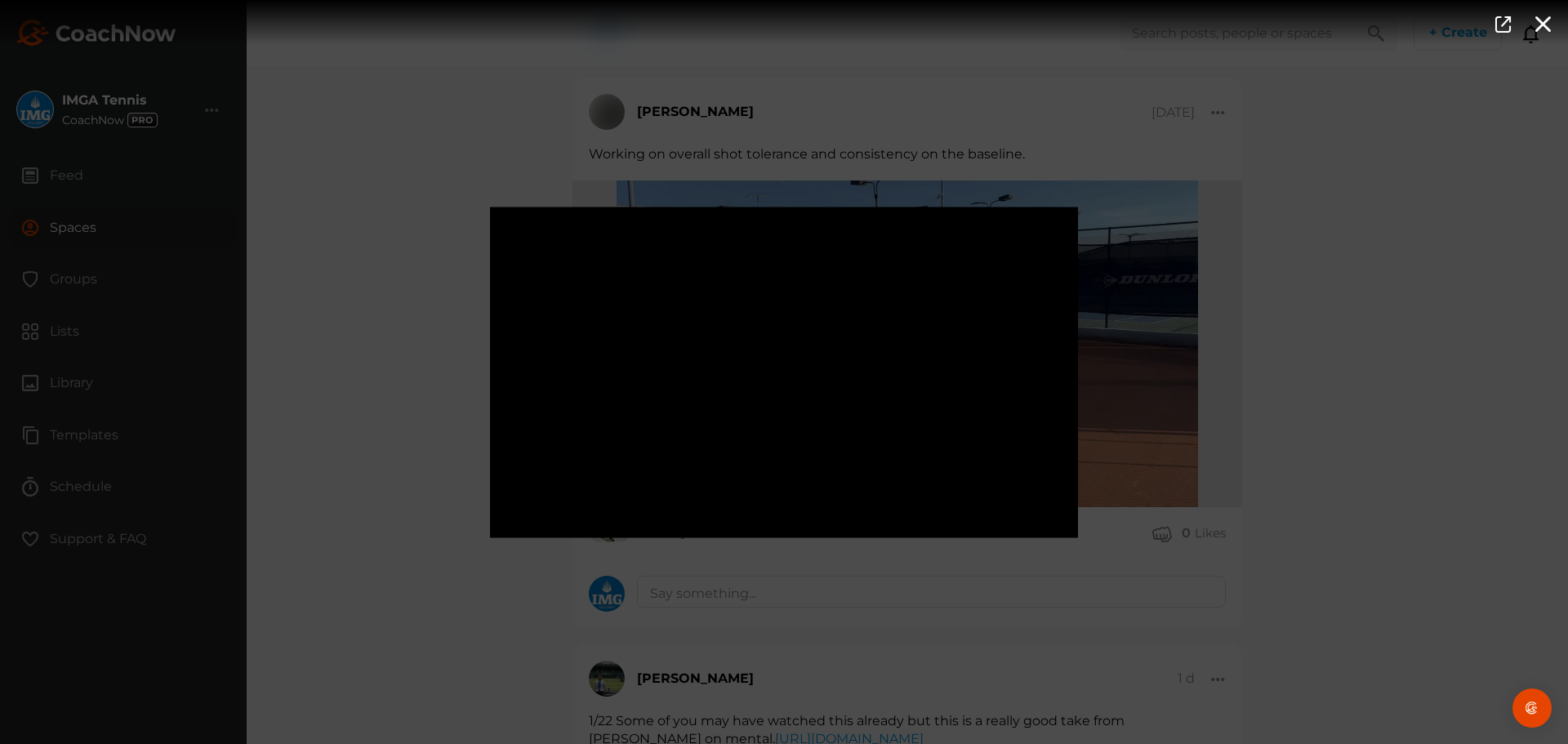
click at [392, 354] on div "Video Player is loading. Play Video Pause Mute Current Time 0:07 / Duration 1:0…" at bounding box center [784, 372] width 1568 height 744
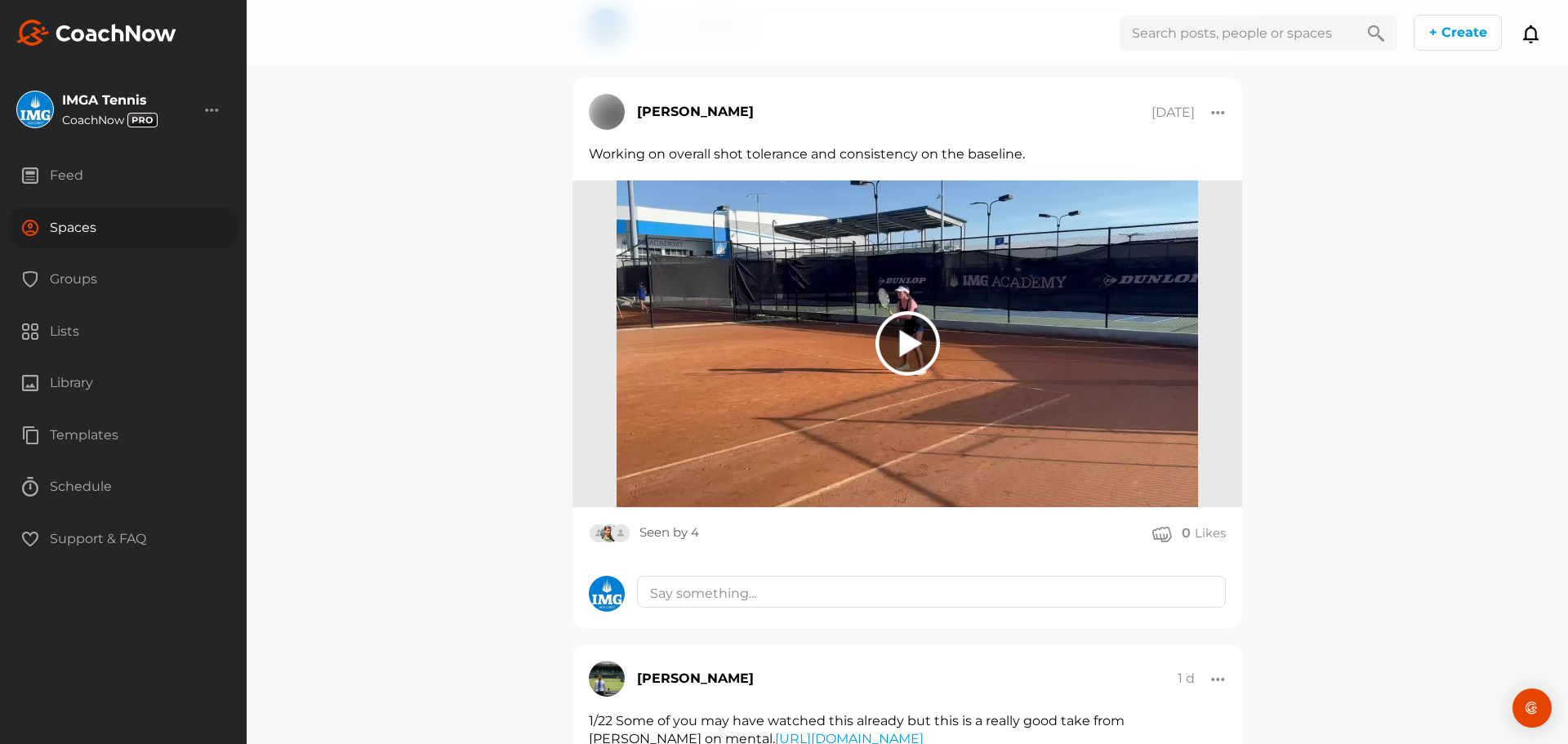
click at [166, 222] on div "Spaces" at bounding box center [124, 228] width 230 height 41
